Goal: Information Seeking & Learning: Learn about a topic

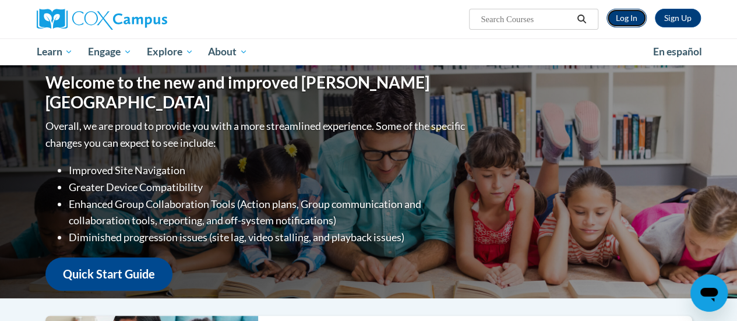
click at [626, 20] on link "Log In" at bounding box center [626, 18] width 40 height 19
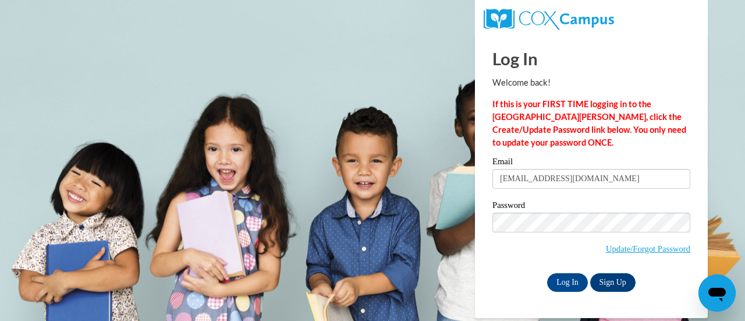
type input "doroc@w-csd.org"
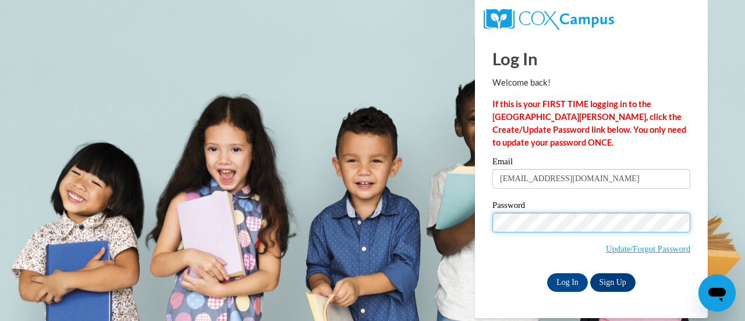
click at [547, 273] on input "Log In" at bounding box center [567, 282] width 41 height 19
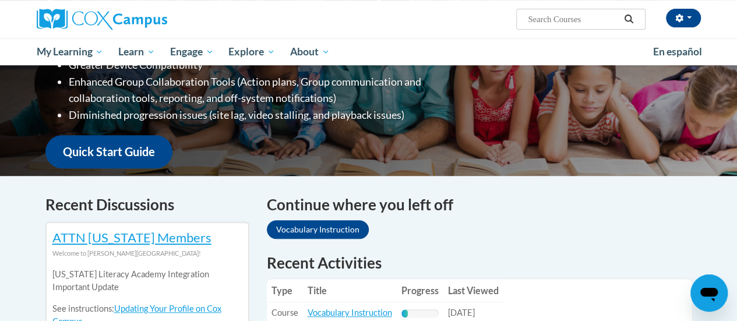
scroll to position [349, 0]
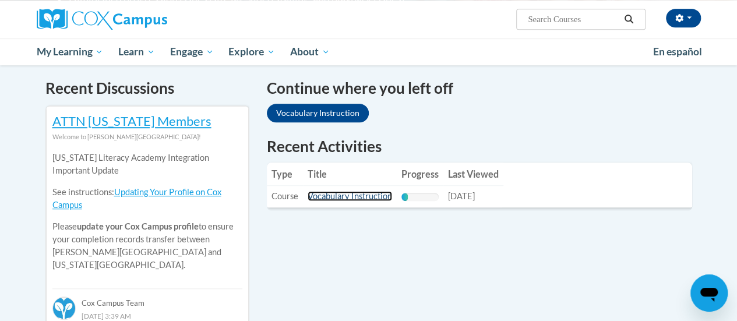
click at [346, 195] on link "Vocabulary Instruction" at bounding box center [349, 196] width 84 height 10
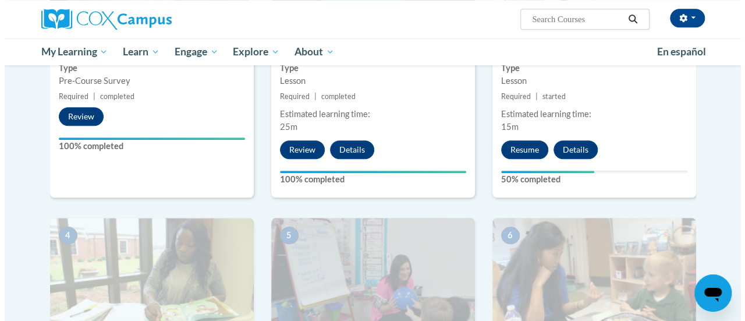
scroll to position [291, 0]
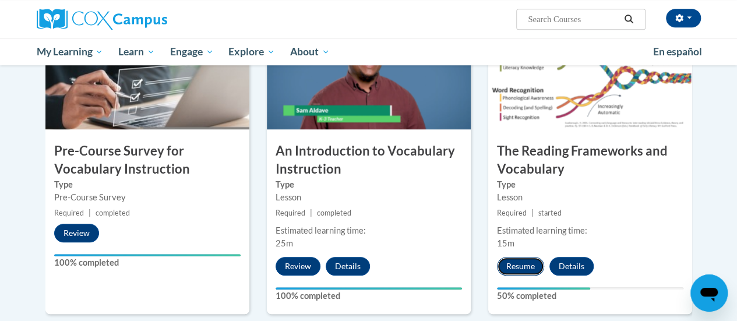
click at [515, 267] on button "Resume" at bounding box center [520, 266] width 47 height 19
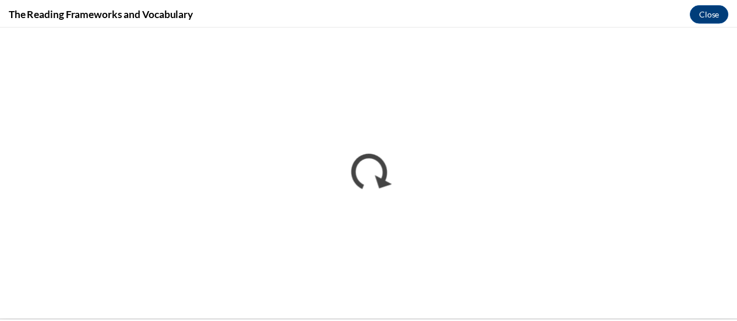
scroll to position [0, 0]
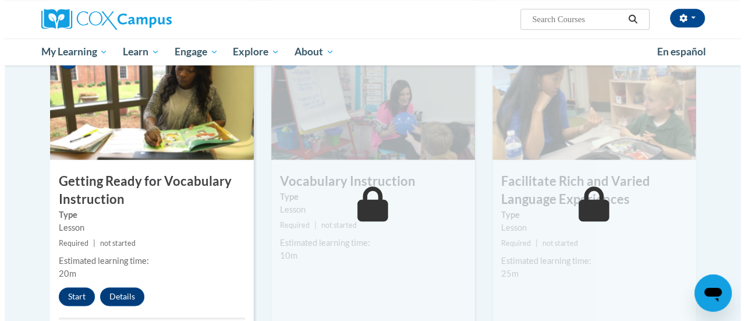
scroll to position [641, 0]
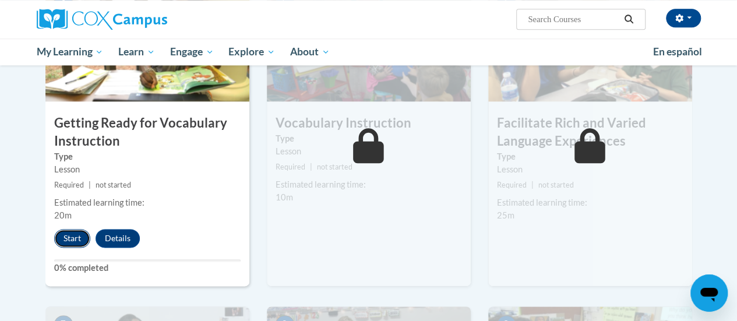
click at [80, 235] on button "Start" at bounding box center [72, 238] width 36 height 19
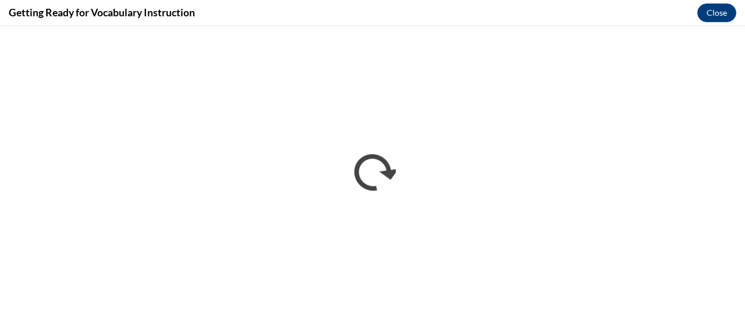
scroll to position [0, 0]
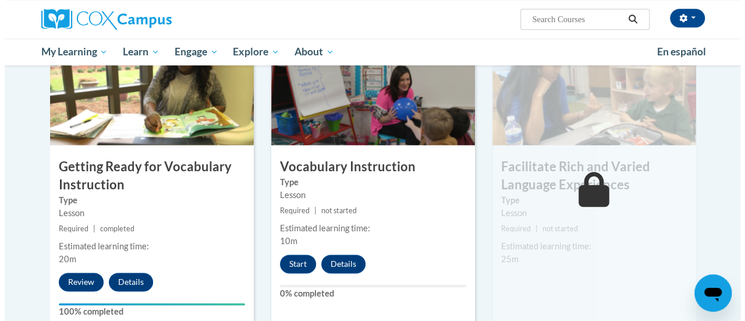
scroll to position [655, 0]
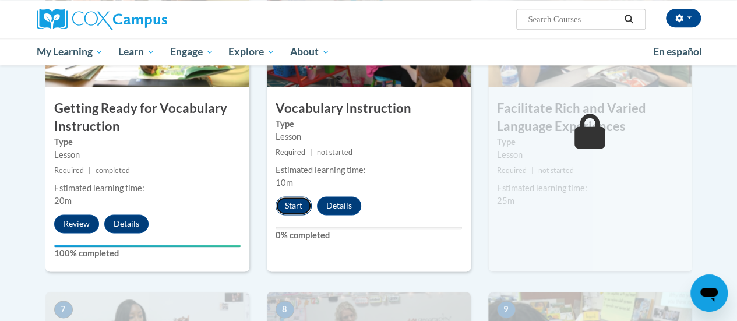
click at [302, 204] on button "Start" at bounding box center [293, 205] width 36 height 19
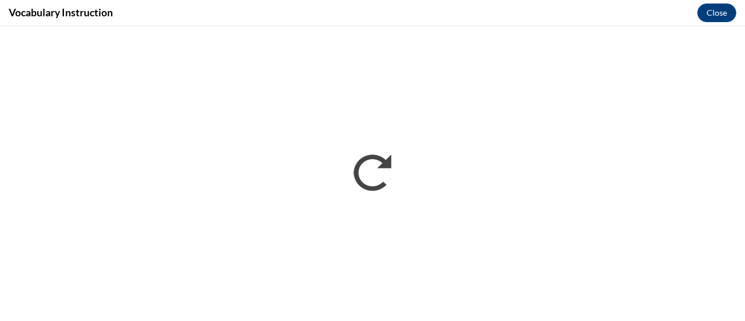
scroll to position [0, 0]
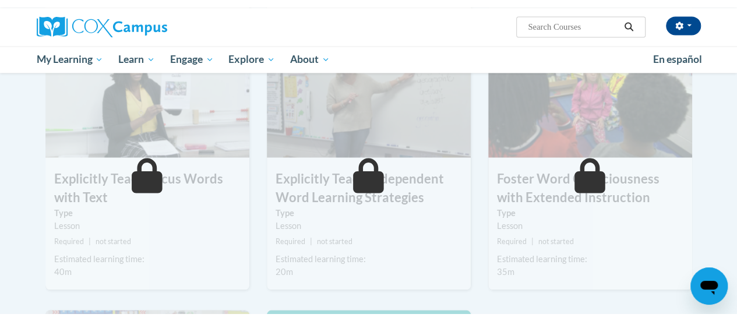
scroll to position [681, 0]
